Goal: Task Accomplishment & Management: Complete application form

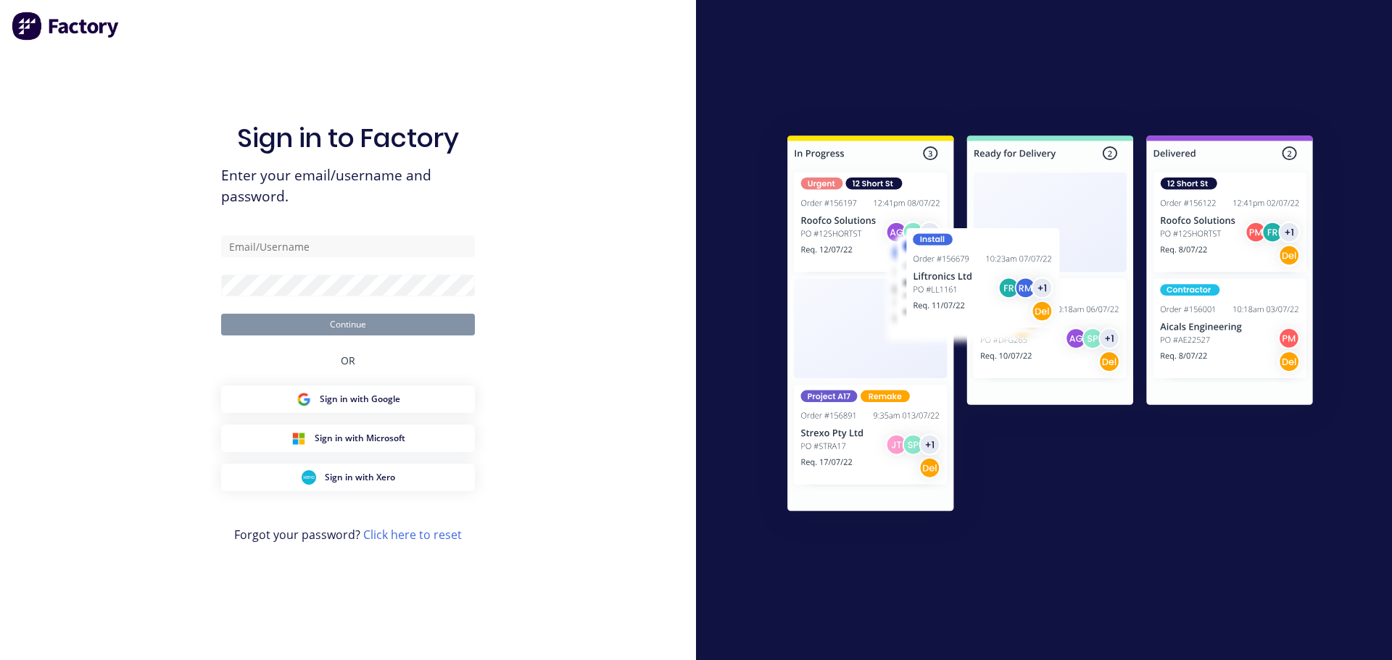
click at [290, 233] on div "Sign in to Factory Enter your email/username and password. Continue OR Sign in …" at bounding box center [348, 345] width 254 height 608
click at [281, 246] on input "text" at bounding box center [348, 247] width 254 height 22
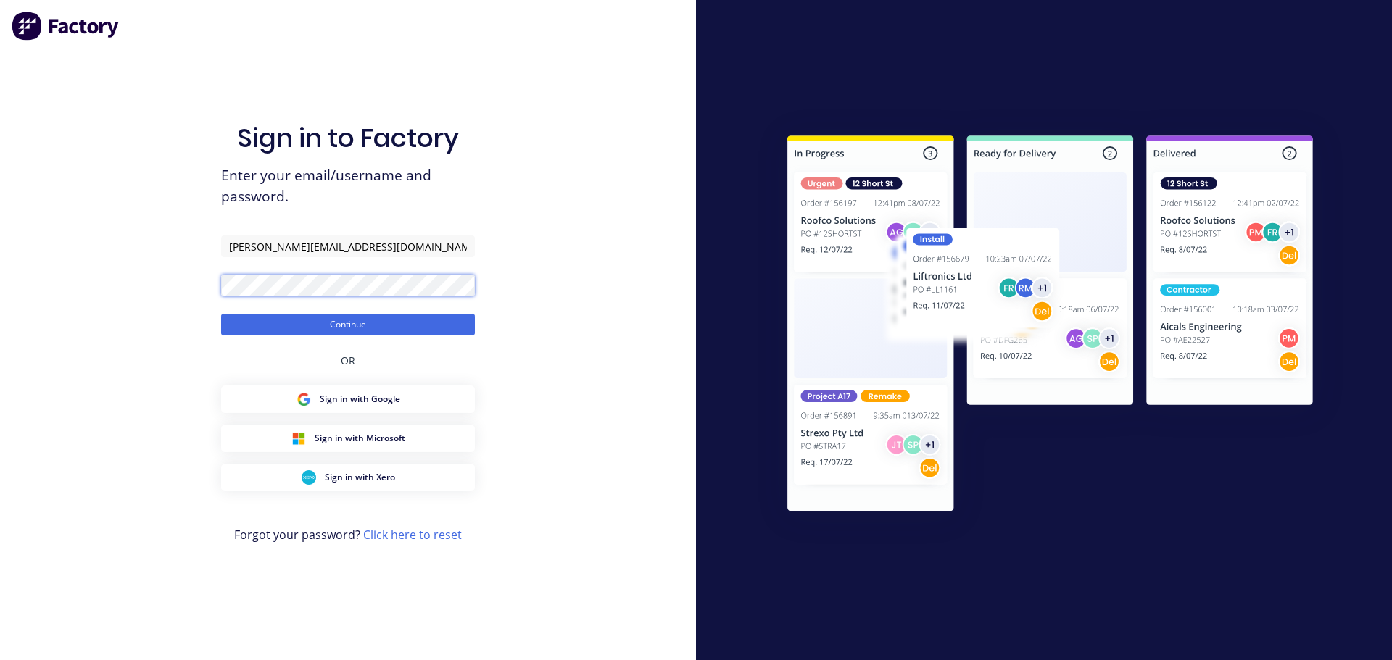
click at [221, 314] on button "Continue" at bounding box center [348, 325] width 254 height 22
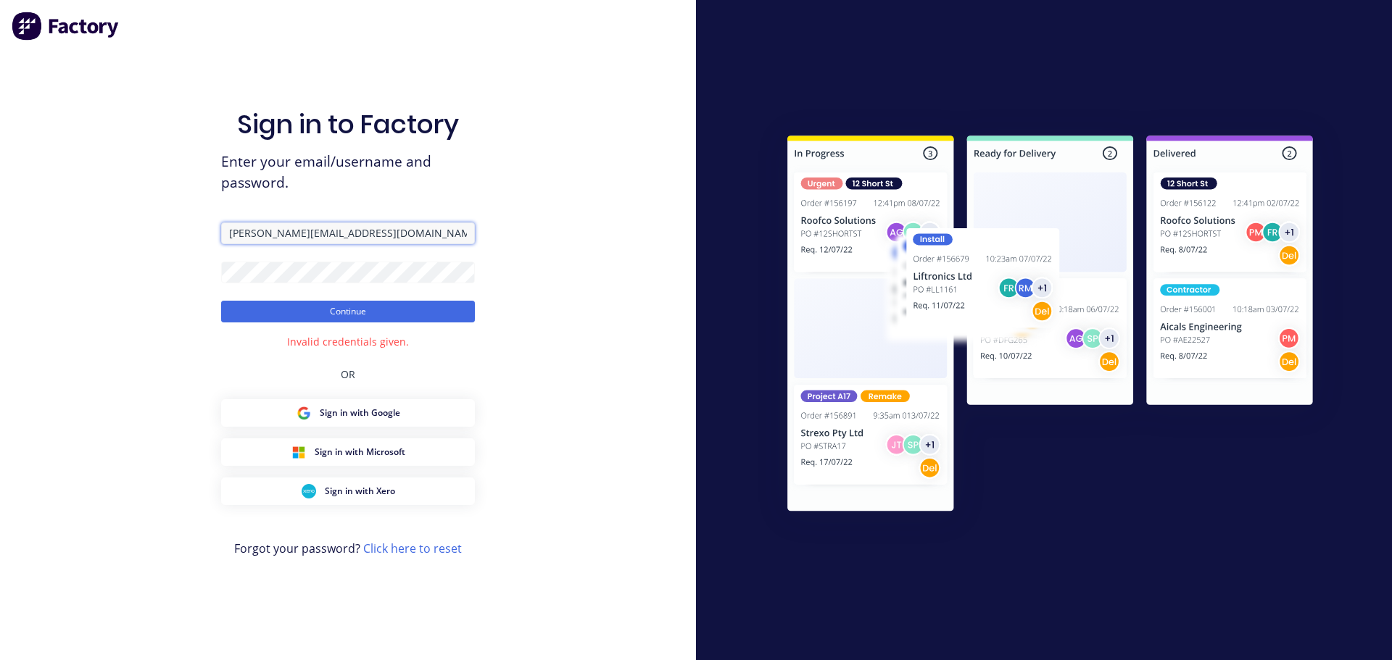
click at [296, 223] on input "[PERSON_NAME][EMAIL_ADDRESS][DOMAIN_NAME]" at bounding box center [348, 234] width 254 height 22
click at [298, 233] on input "[PERSON_NAME][EMAIL_ADDRESS][DOMAIN_NAME]" at bounding box center [348, 234] width 254 height 22
type input "[PERSON_NAME][EMAIL_ADDRESS][DOMAIN_NAME]"
click at [221, 301] on button "Continue" at bounding box center [348, 312] width 254 height 22
